Goal: Information Seeking & Learning: Learn about a topic

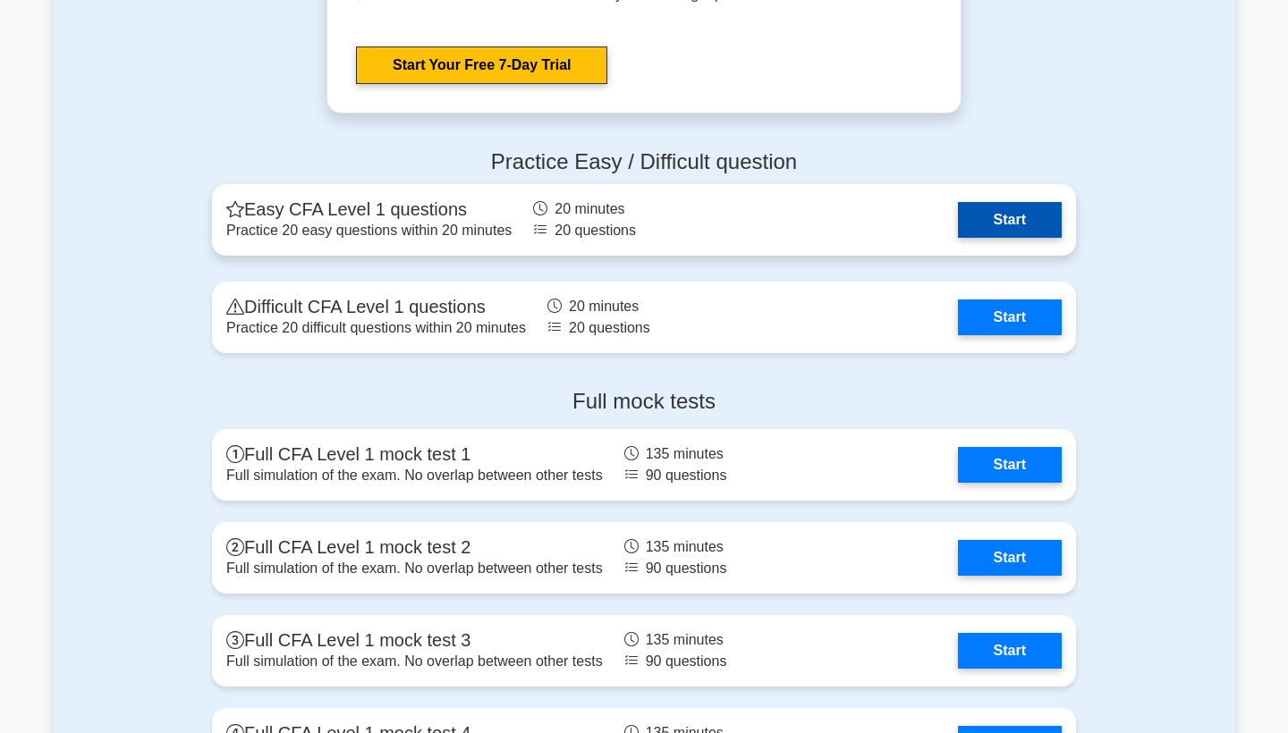
click at [1013, 202] on link "Start" at bounding box center [1010, 220] width 104 height 36
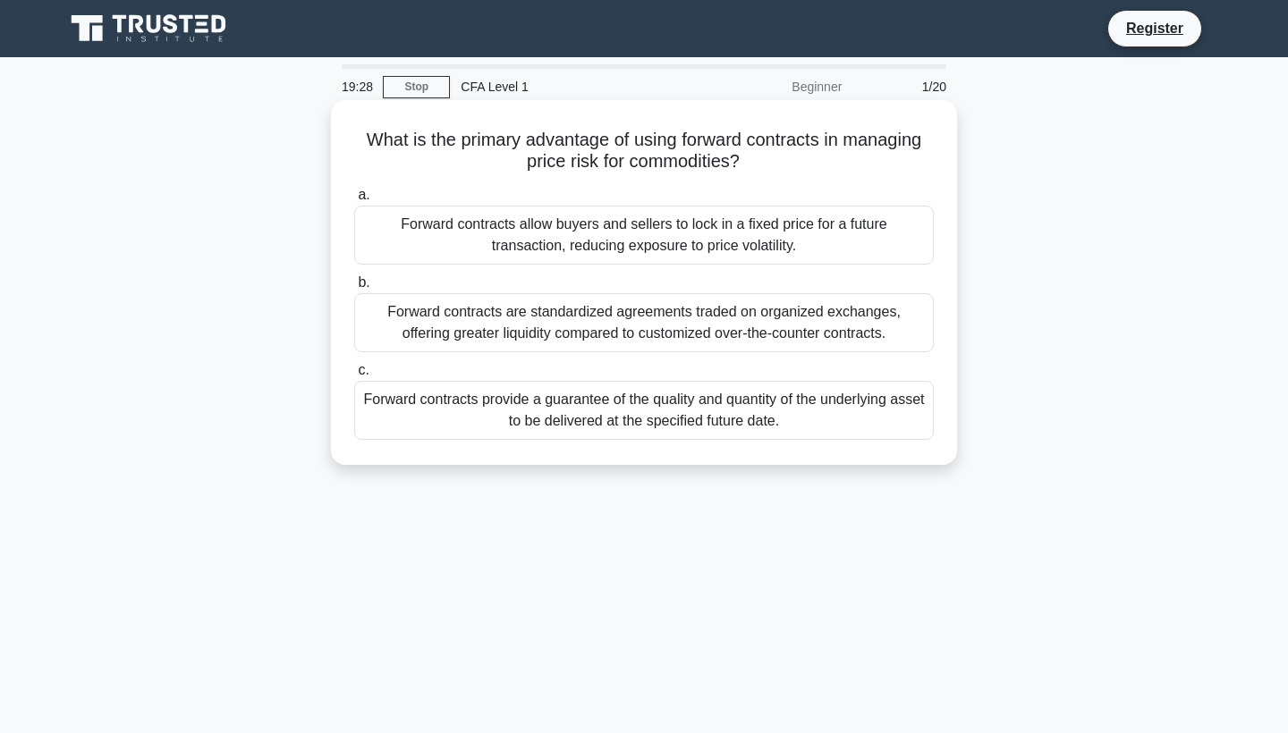
click at [630, 410] on div "Forward contracts provide a guarantee of the quality and quantity of the underl…" at bounding box center [643, 410] width 579 height 59
click at [354, 376] on input "c. Forward contracts provide a guarantee of the quality and quantity of the und…" at bounding box center [354, 371] width 0 height 12
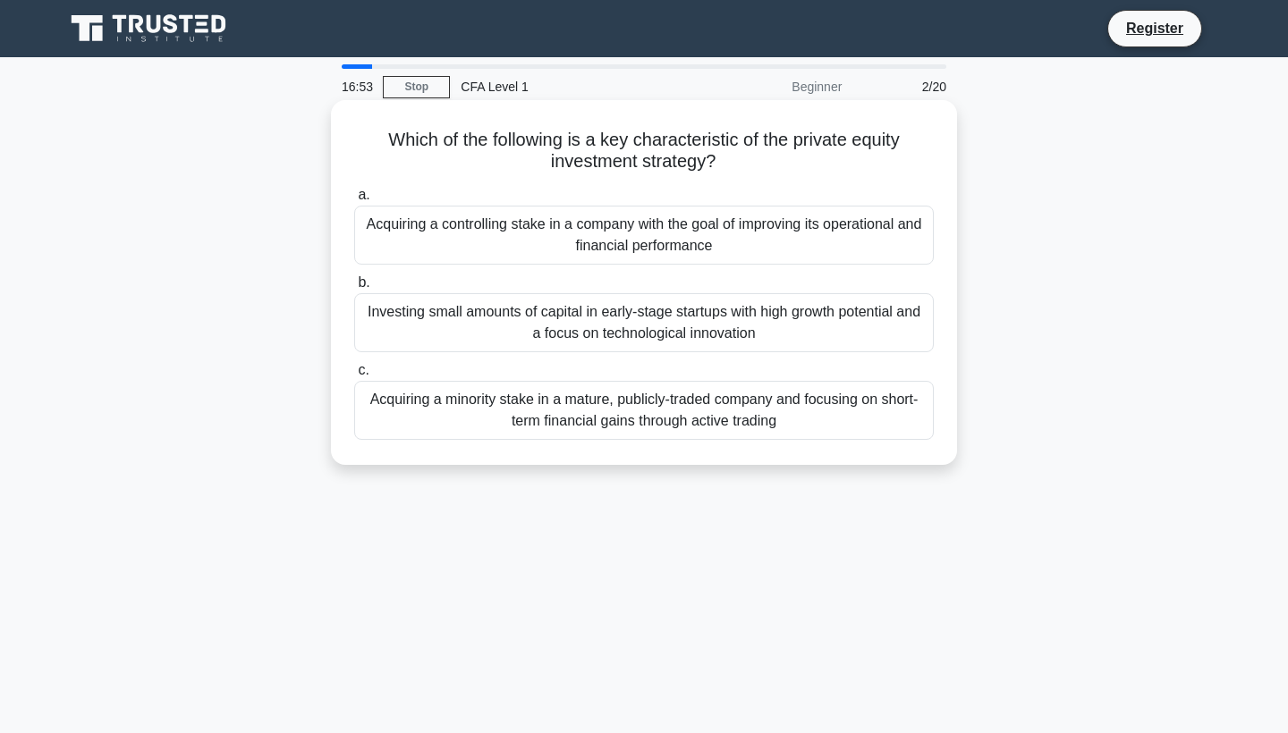
click at [660, 325] on div "Investing small amounts of capital in early-stage startups with high growth pot…" at bounding box center [643, 322] width 579 height 59
click at [354, 289] on input "b. Investing small amounts of capital in early-stage startups with high growth …" at bounding box center [354, 283] width 0 height 12
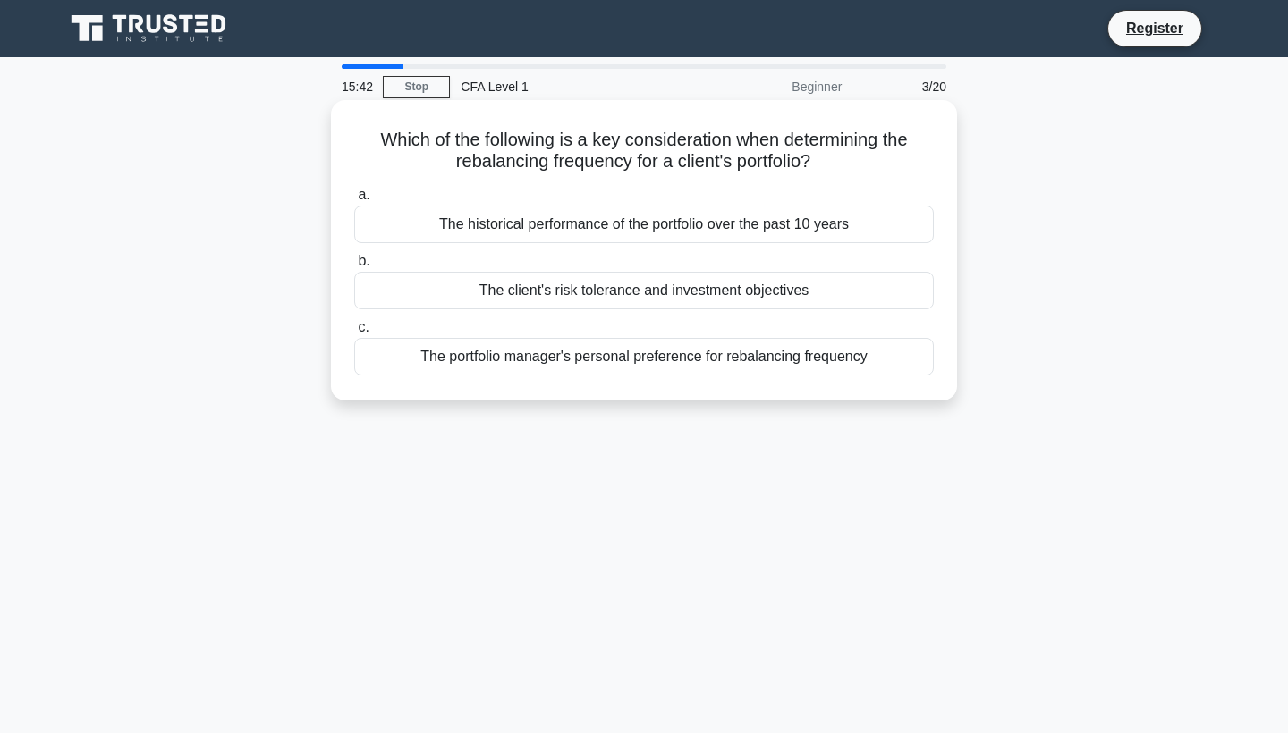
click at [622, 296] on div "The client's risk tolerance and investment objectives" at bounding box center [643, 291] width 579 height 38
click at [354, 267] on input "b. The client's risk tolerance and investment objectives" at bounding box center [354, 262] width 0 height 12
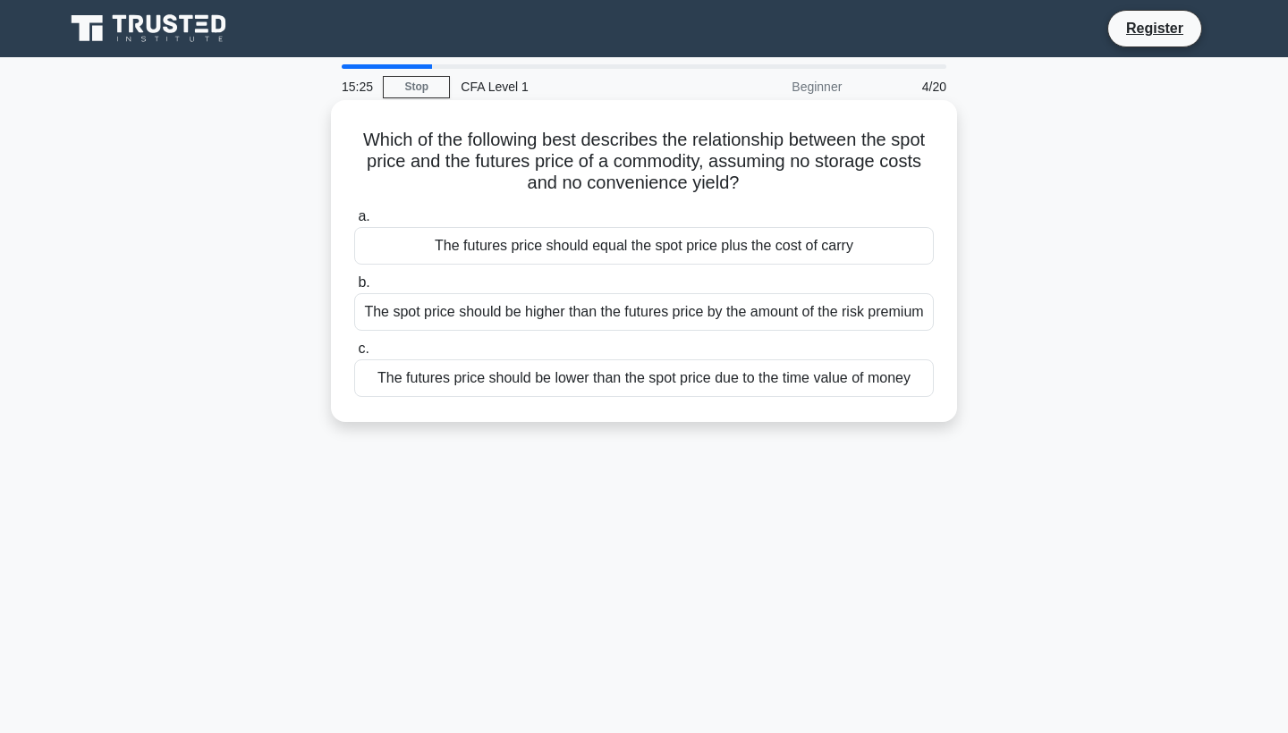
click at [588, 395] on div "The futures price should be lower than the spot price due to the time value of …" at bounding box center [643, 378] width 579 height 38
click at [354, 355] on input "c. The futures price should be lower than the spot price due to the time value …" at bounding box center [354, 349] width 0 height 12
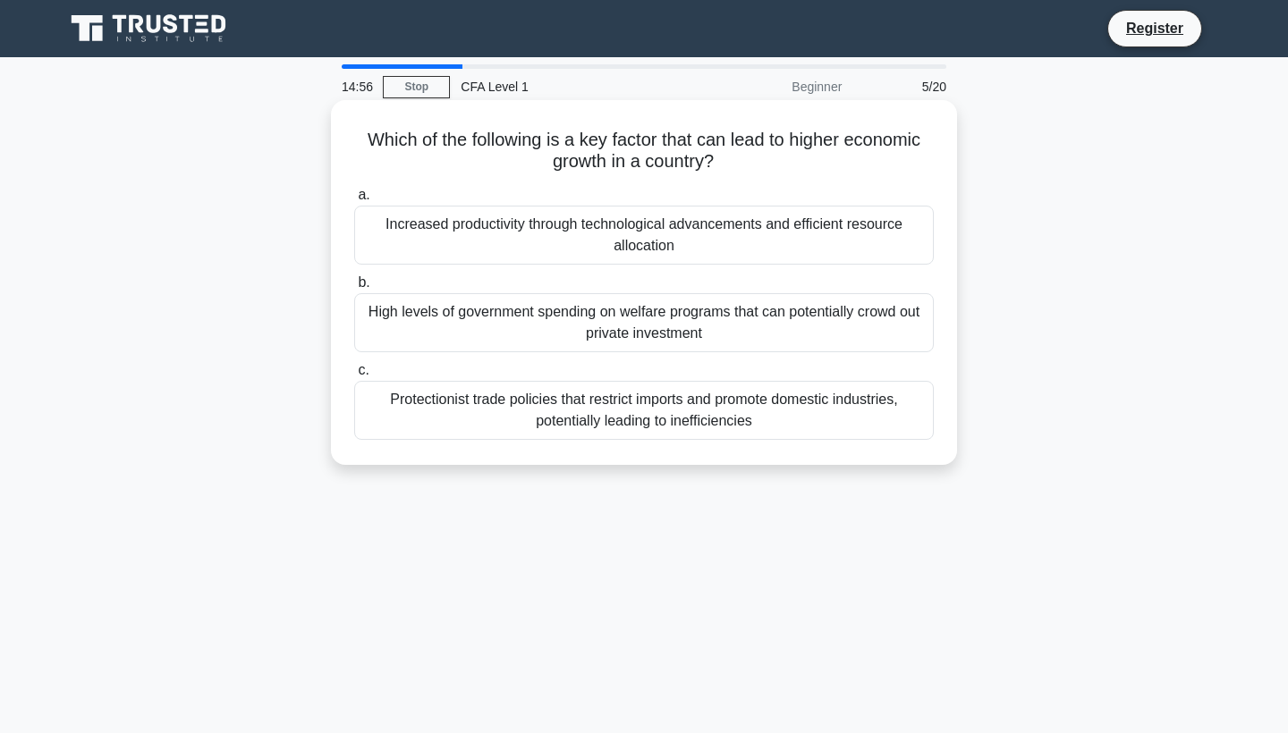
click at [668, 233] on div "Increased productivity through technological advancements and efficient resourc…" at bounding box center [643, 235] width 579 height 59
click at [354, 201] on input "a. Increased productivity through technological advancements and efficient reso…" at bounding box center [354, 196] width 0 height 12
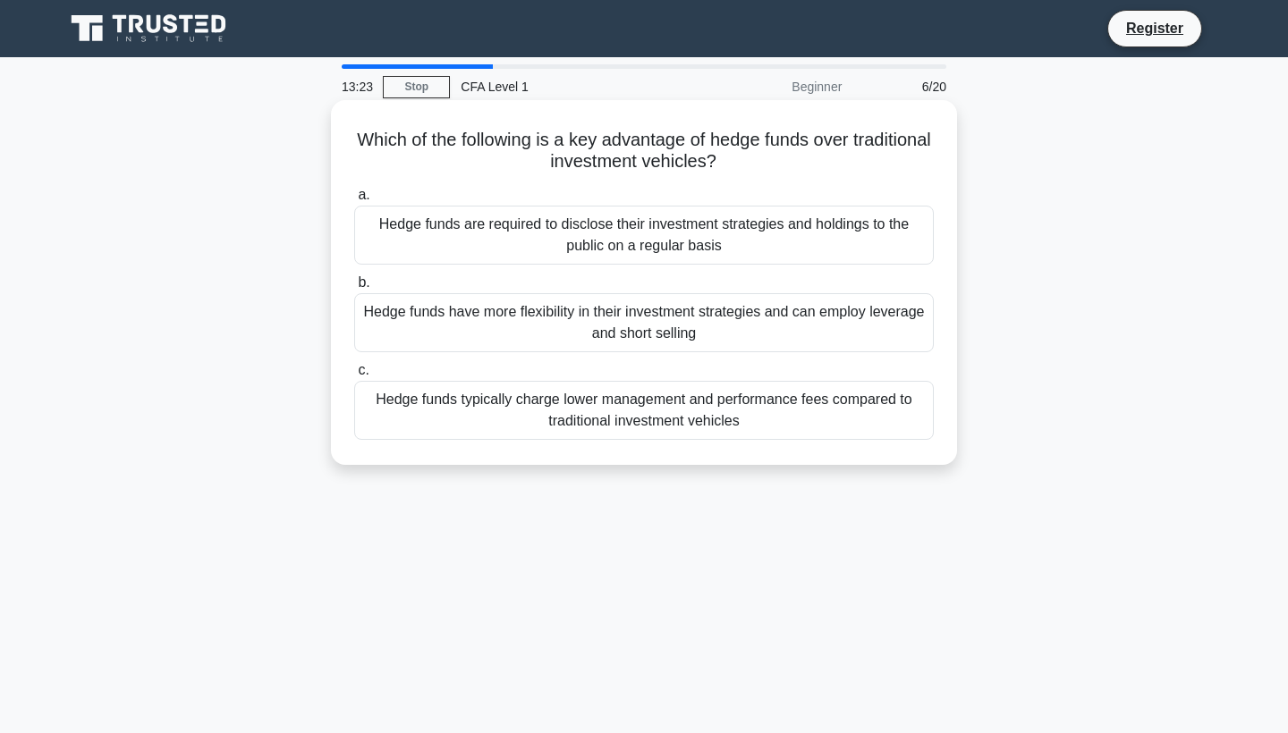
click at [590, 331] on div "Hedge funds have more flexibility in their investment strategies and can employ…" at bounding box center [643, 322] width 579 height 59
click at [354, 289] on input "b. Hedge funds have more flexibility in their investment strategies and can emp…" at bounding box center [354, 283] width 0 height 12
